Goal: Connect with others: Establish contact or relationships with other users

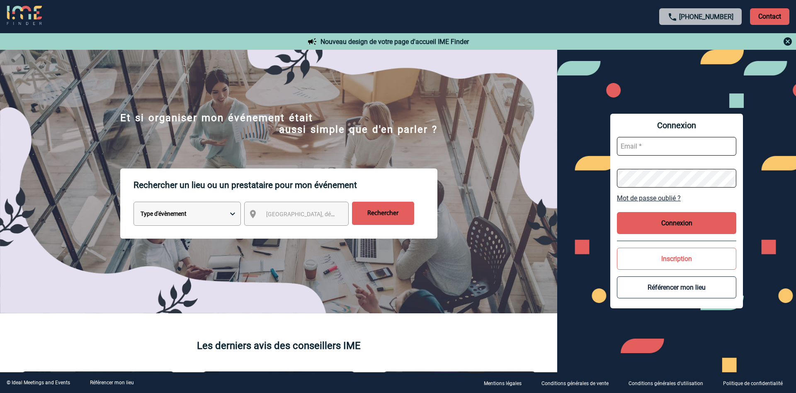
click at [648, 151] on input "text" at bounding box center [676, 146] width 119 height 19
click at [649, 146] on input "text" at bounding box center [676, 146] width 119 height 19
type input "sylvia.marcet@afnor.org"
click at [661, 199] on link "Mot de passe oublié ?" at bounding box center [676, 198] width 119 height 8
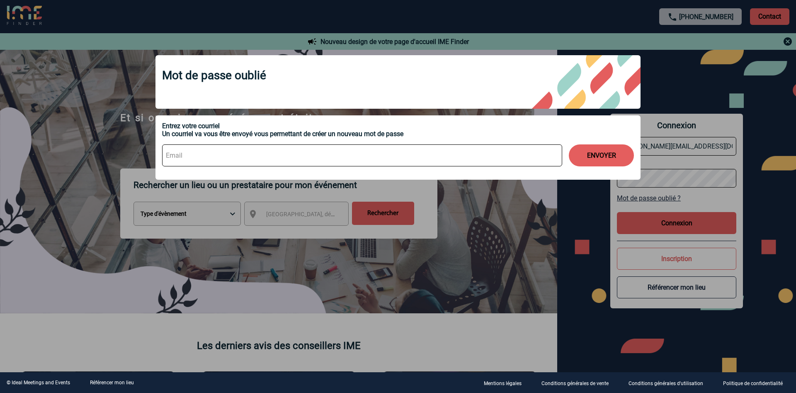
click at [244, 153] on input at bounding box center [362, 155] width 400 height 22
type input "sylvia.marcet@afnor.og"
click at [603, 159] on button "ENVOYER" at bounding box center [601, 155] width 65 height 22
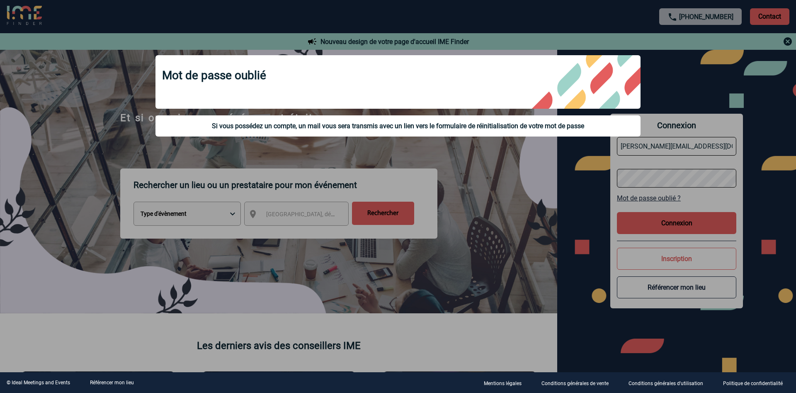
click at [518, 203] on div at bounding box center [398, 196] width 796 height 393
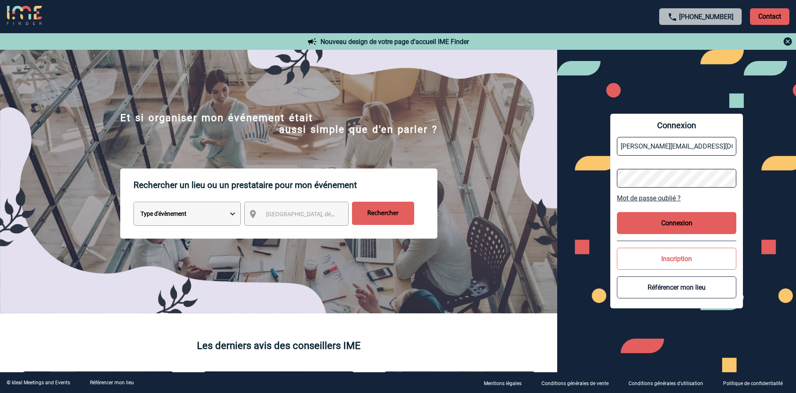
click at [664, 199] on link "Mot de passe oublié ?" at bounding box center [676, 198] width 119 height 8
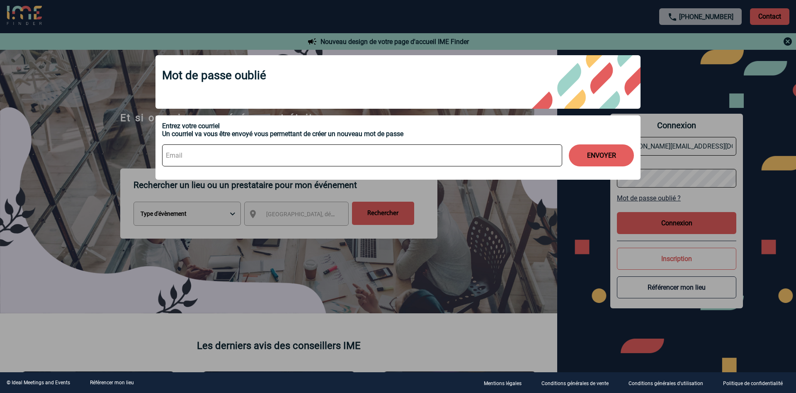
click at [243, 149] on input at bounding box center [362, 155] width 400 height 22
type input "sylvia.marcet@afnor.org"
click at [610, 153] on button "ENVOYER" at bounding box center [601, 155] width 65 height 22
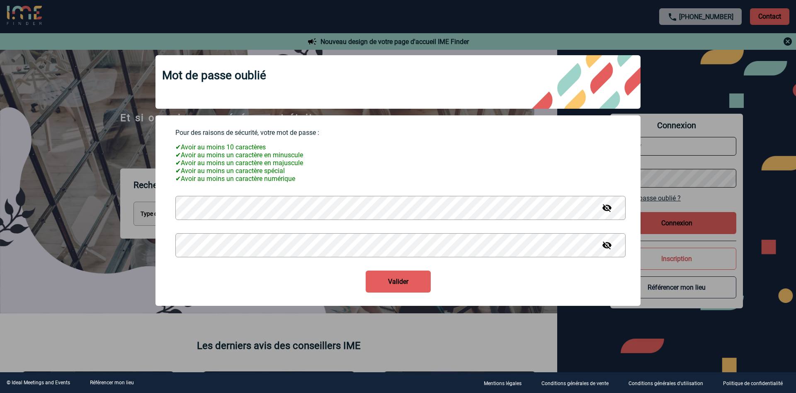
click at [391, 291] on button "Valider" at bounding box center [398, 281] width 65 height 22
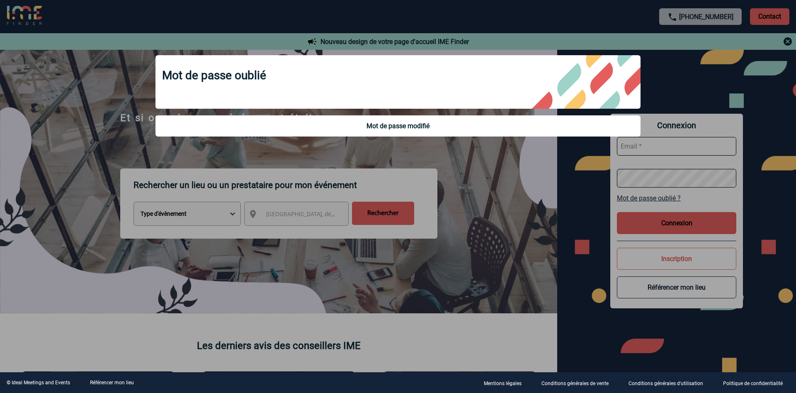
click at [505, 225] on div at bounding box center [398, 196] width 796 height 393
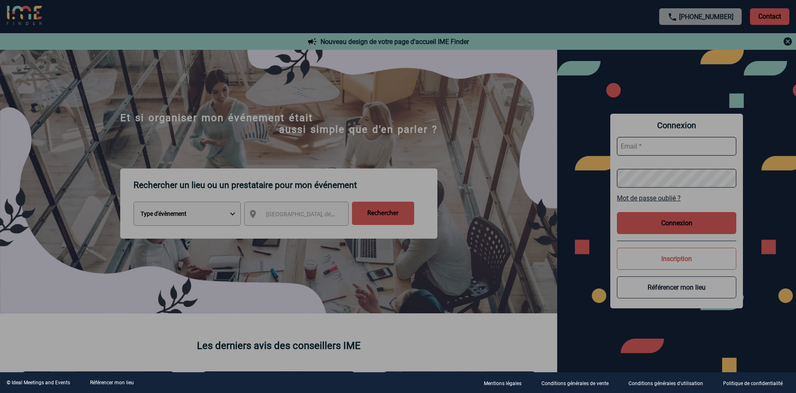
click at [652, 150] on body "+33 1 45 72 07 14 Contact Contact Nouveau design de votre page d'accueil IME Fi…" at bounding box center [398, 196] width 796 height 393
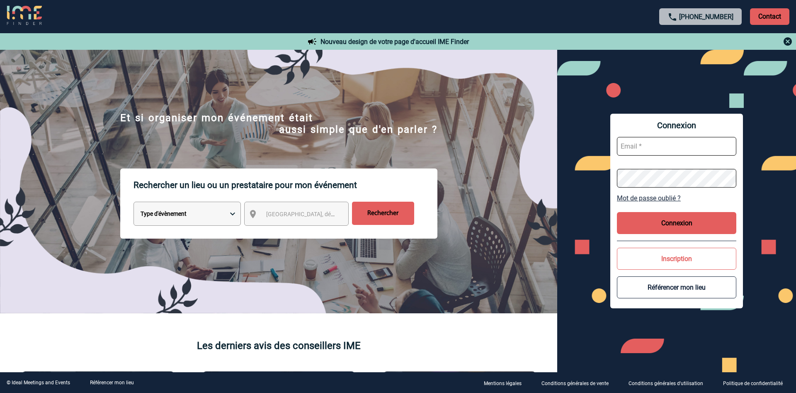
click at [652, 146] on input "text" at bounding box center [676, 146] width 119 height 19
type input "sylvia.marcet@afnor.org"
click at [639, 214] on button "Connexion" at bounding box center [676, 223] width 119 height 22
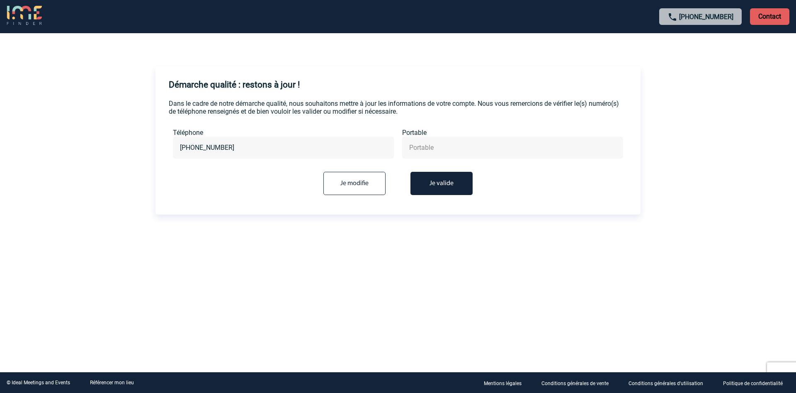
click at [459, 187] on button "Je valide" at bounding box center [441, 183] width 62 height 23
click at [446, 188] on button "Je valide" at bounding box center [441, 183] width 62 height 23
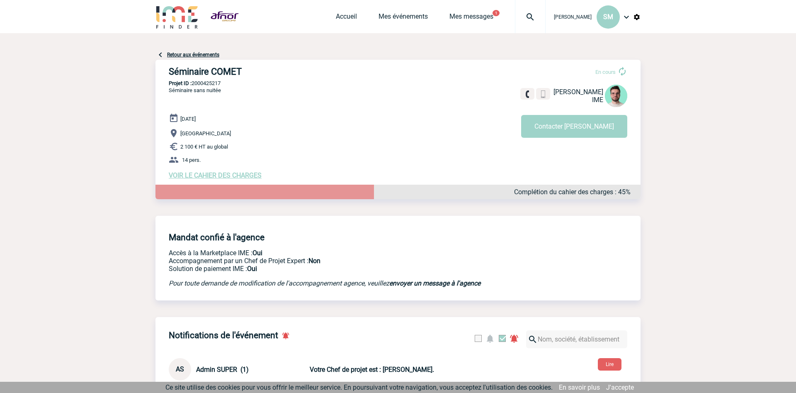
click at [279, 11] on div "[PERSON_NAME] SM Accueil Mes événements 1" at bounding box center [397, 17] width 485 height 35
click at [571, 131] on button "Contacter Benjamin" at bounding box center [574, 126] width 106 height 23
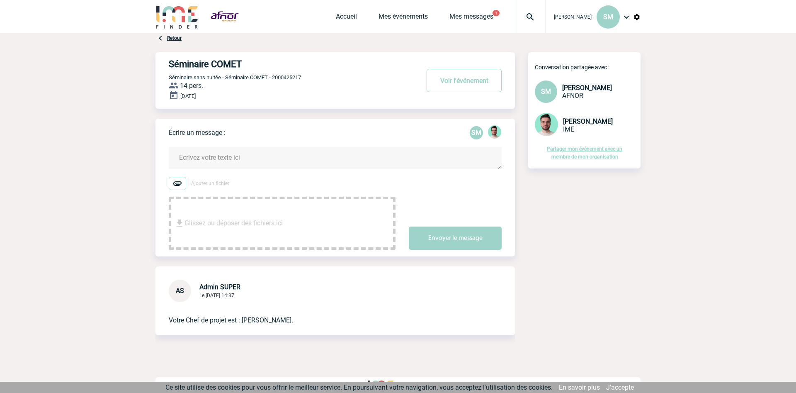
click at [204, 162] on textarea at bounding box center [335, 158] width 333 height 22
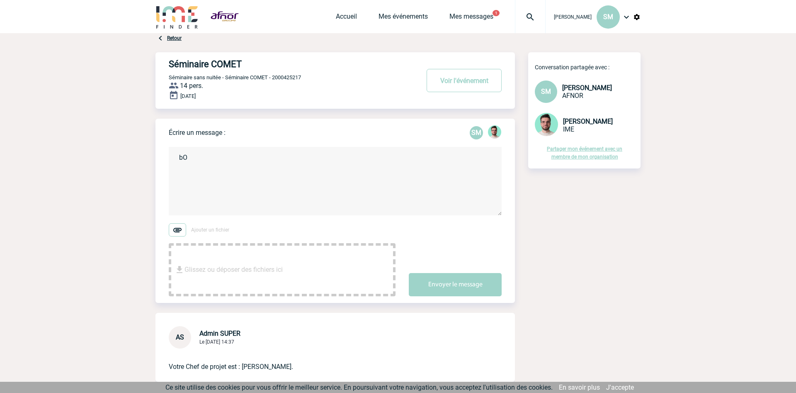
type textarea "b"
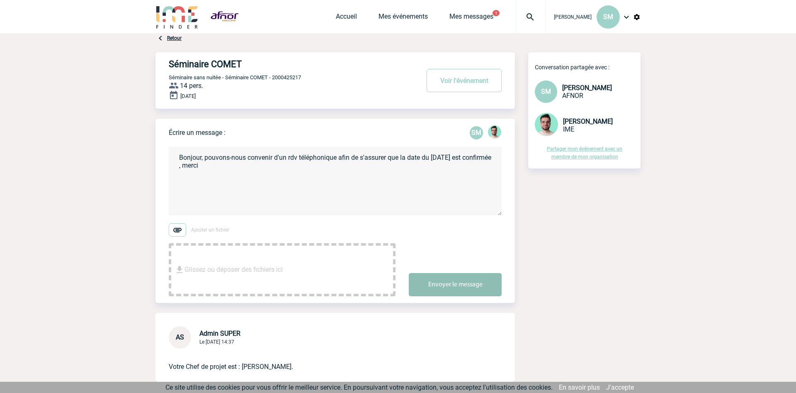
type textarea "Bonjour, pouvons-nous convenir d'un rdv téléphonique afin de s'assurer que la d…"
click at [465, 284] on button "Envoyer le message" at bounding box center [455, 284] width 93 height 23
